Goal: Task Accomplishment & Management: Manage account settings

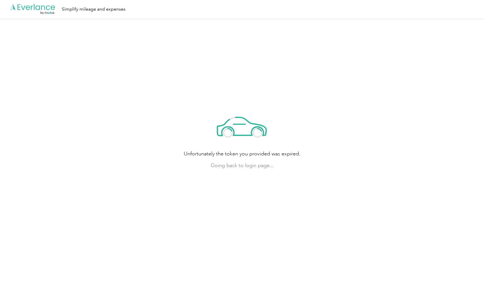
click at [238, 165] on span "Going back to login page..." at bounding box center [242, 166] width 117 height 8
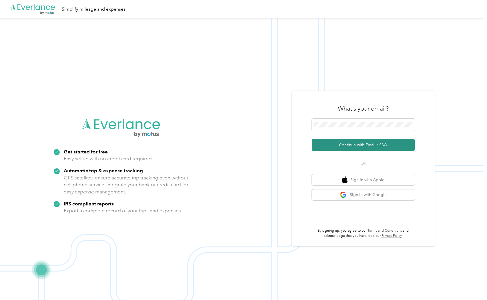
click at [335, 144] on button "Continue with Email / SSO" at bounding box center [363, 145] width 103 height 12
click at [354, 144] on button "Continue with Email / SSO" at bounding box center [363, 145] width 103 height 12
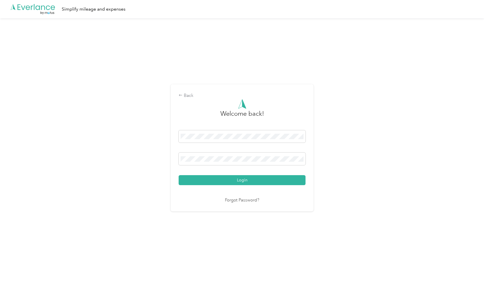
click at [131, 195] on div "Back Welcome back! Login Forgot Password?" at bounding box center [242, 150] width 484 height 264
click at [164, 174] on div "Back Welcome back! Login Forgot Password?" at bounding box center [242, 150] width 484 height 264
click at [230, 178] on button "Login" at bounding box center [242, 180] width 127 height 10
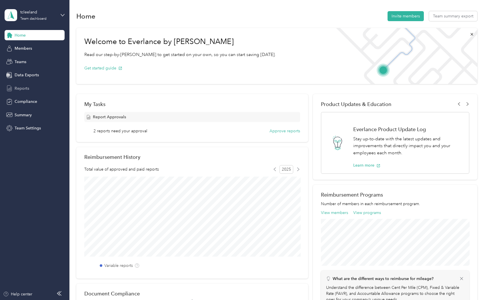
click at [22, 88] on span "Reports" at bounding box center [22, 88] width 15 height 6
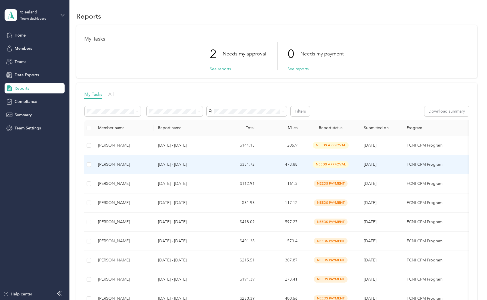
click at [107, 163] on div "[PERSON_NAME]" at bounding box center [123, 164] width 51 height 6
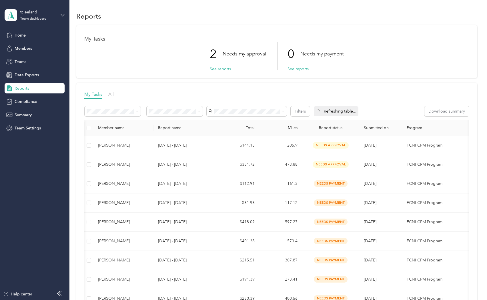
scroll to position [0, 89]
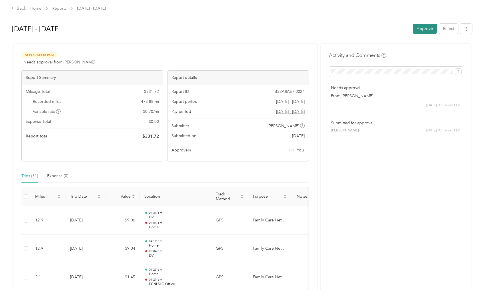
click at [425, 29] on button "Approve" at bounding box center [425, 29] width 24 height 10
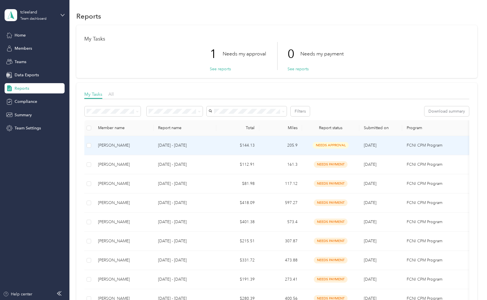
click at [125, 144] on div "[PERSON_NAME]" at bounding box center [123, 145] width 51 height 6
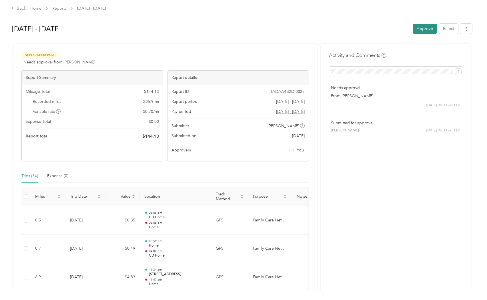
click at [423, 29] on button "Approve" at bounding box center [425, 29] width 24 height 10
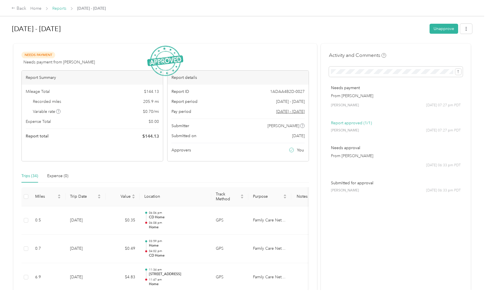
click at [58, 8] on link "Reports" at bounding box center [59, 8] width 14 height 5
